Goal: Task Accomplishment & Management: Use online tool/utility

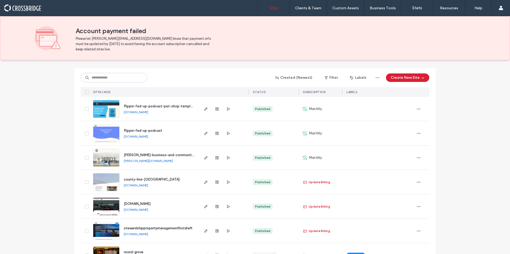
scroll to position [56, 0]
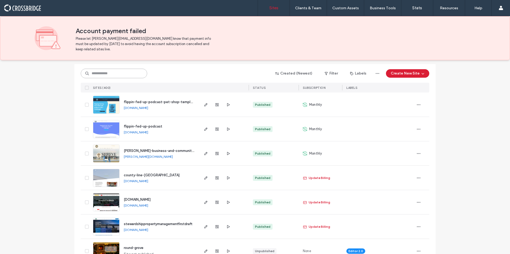
click at [111, 74] on input at bounding box center [114, 74] width 66 height 10
click at [138, 73] on input at bounding box center [114, 74] width 66 height 10
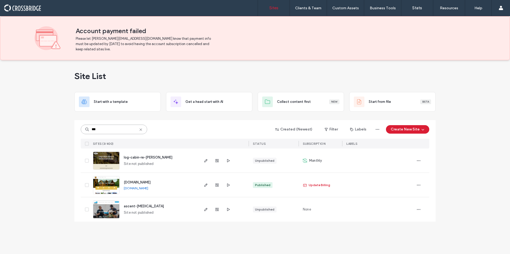
scroll to position [0, 0]
type input "***"
click at [146, 158] on span "log-cabin-re-davis" at bounding box center [148, 158] width 49 height 4
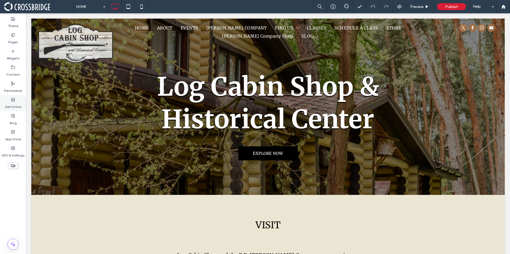
click at [13, 105] on label "Sell Online" at bounding box center [13, 105] width 16 height 7
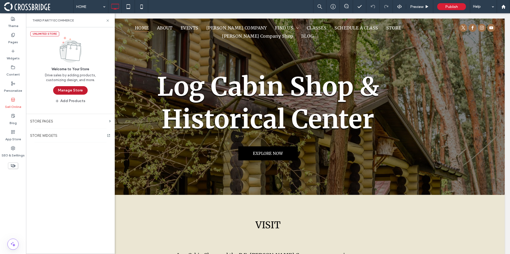
click at [65, 88] on button "Manage Store" at bounding box center [70, 90] width 35 height 9
